Goal: Information Seeking & Learning: Learn about a topic

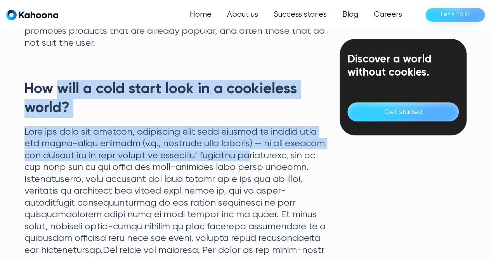
scroll to position [1378, 0]
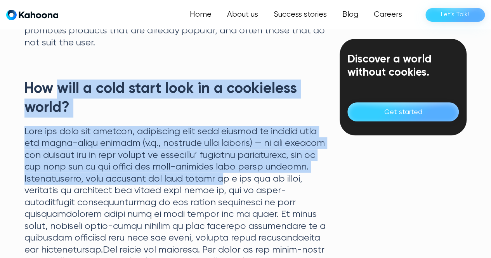
drag, startPoint x: 63, startPoint y: 90, endPoint x: 258, endPoint y: 183, distance: 216.0
click at [258, 183] on div "TL;DR: User cold start is a common challenge that businesses face when launchin…" at bounding box center [175, 14] width 302 height 2249
click at [258, 183] on p at bounding box center [175, 226] width 302 height 201
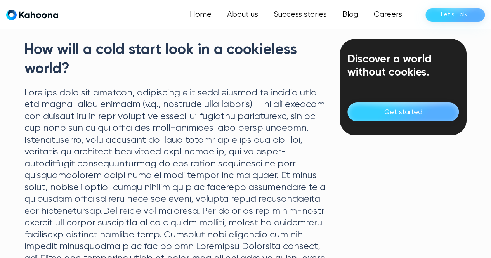
scroll to position [1418, 0]
drag, startPoint x: 66, startPoint y: 100, endPoint x: 273, endPoint y: 129, distance: 209.0
click at [273, 129] on p at bounding box center [175, 187] width 302 height 201
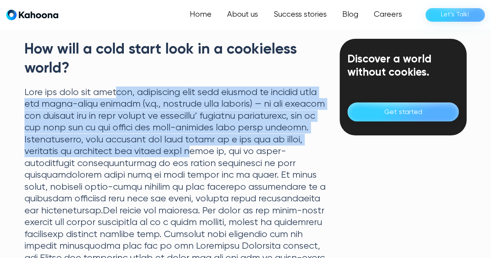
drag, startPoint x: 129, startPoint y: 80, endPoint x: 219, endPoint y: 157, distance: 118.5
click at [219, 157] on p at bounding box center [175, 187] width 302 height 201
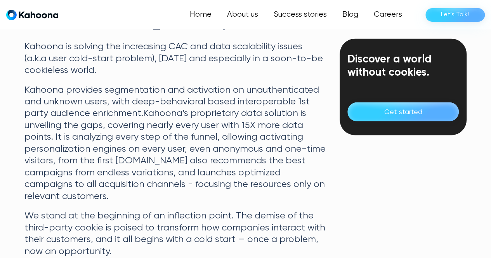
scroll to position [2240, 0]
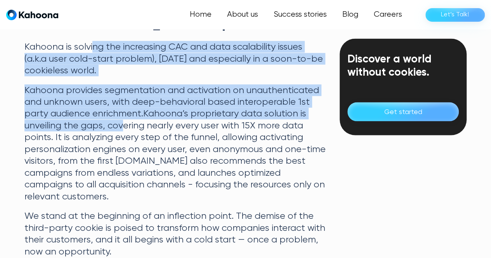
drag, startPoint x: 94, startPoint y: 63, endPoint x: 120, endPoint y: 138, distance: 79.8
click at [120, 138] on p "Kahoona provides segmentation and activation on unauthenticated and unknown use…" at bounding box center [175, 144] width 302 height 118
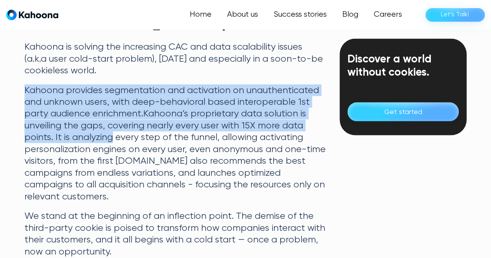
drag, startPoint x: 20, startPoint y: 103, endPoint x: 111, endPoint y: 146, distance: 100.6
click at [111, 147] on p "Kahoona provides segmentation and activation on unauthenticated and unknown use…" at bounding box center [175, 144] width 302 height 118
click at [99, 120] on p "Kahoona provides segmentation and activation on unauthenticated and unknown use…" at bounding box center [175, 144] width 302 height 118
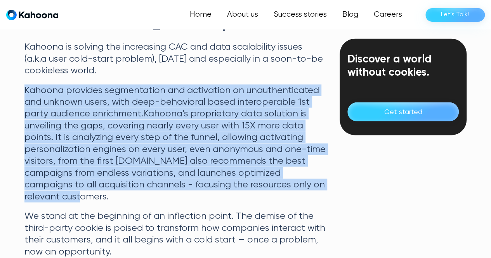
drag, startPoint x: 17, startPoint y: 102, endPoint x: 155, endPoint y: 206, distance: 172.7
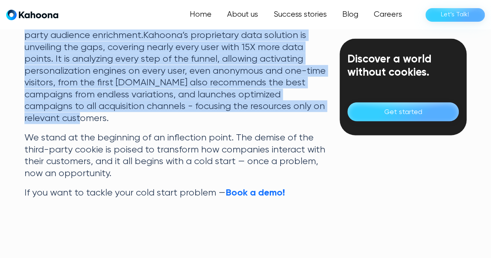
scroll to position [2318, 0]
copy p "Kahoona provides segmentation and activation on unauthenticated and unknown use…"
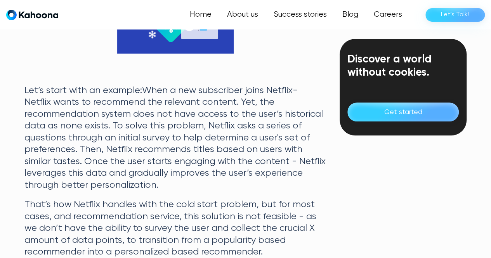
scroll to position [375, 0]
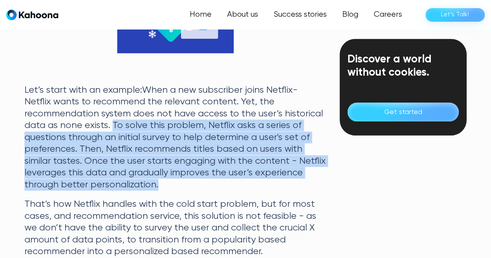
drag, startPoint x: 54, startPoint y: 125, endPoint x: 291, endPoint y: 182, distance: 244.0
click at [291, 182] on p "Let’s start with an example:When a new subscriber joins Netflix- Netflix wants …" at bounding box center [175, 137] width 302 height 106
copy p "To solve this problem, Netflix asks a series of questions through an initial su…"
drag, startPoint x: 457, startPoint y: 55, endPoint x: 440, endPoint y: 57, distance: 16.4
click at [457, 55] on div "Discover a world without cookies." at bounding box center [403, 66] width 111 height 26
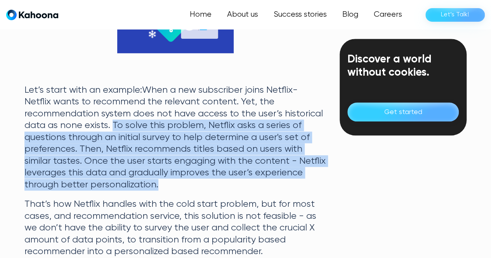
drag, startPoint x: 136, startPoint y: 183, endPoint x: 51, endPoint y: 126, distance: 101.9
click at [51, 126] on p "Let’s start with an example:When a new subscriber joins Netflix- Netflix wants …" at bounding box center [175, 137] width 302 height 106
copy p "To solve this problem, Netflix asks a series of questions through an initial su…"
